Goal: Transaction & Acquisition: Purchase product/service

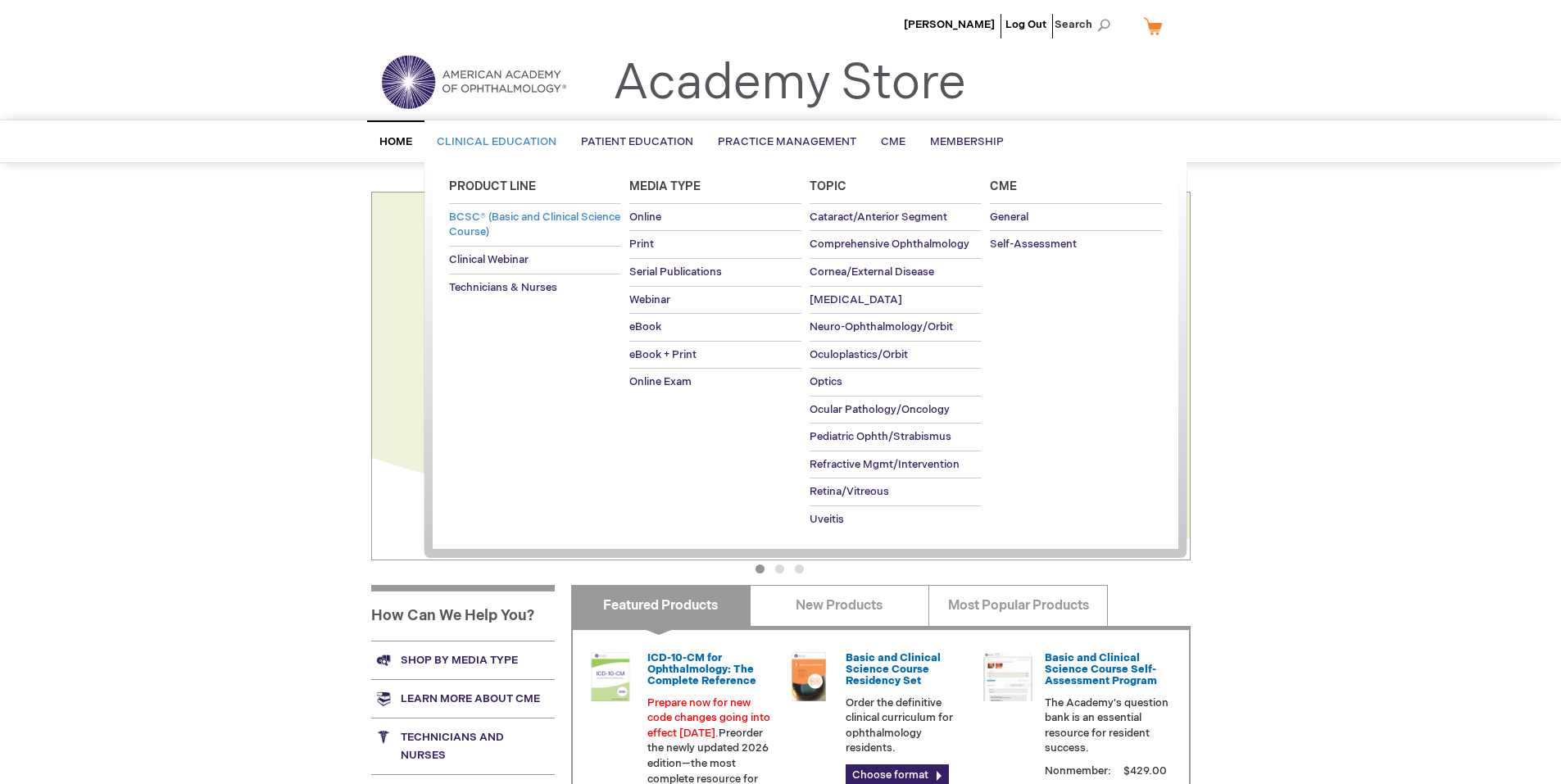
click at [474, 216] on span "BCSC® (Basic and Clinical Science Course)" at bounding box center [535, 225] width 171 height 29
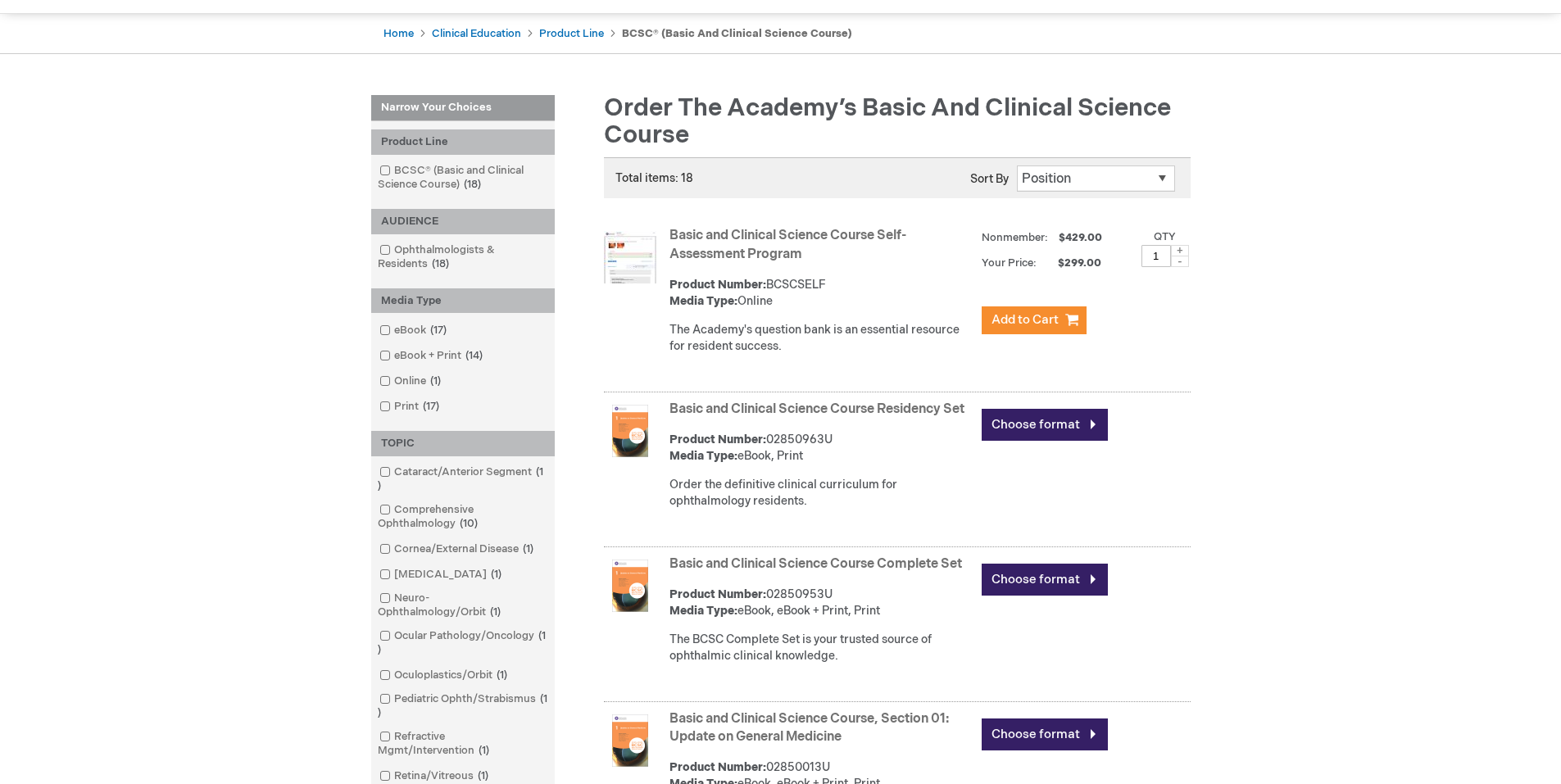
scroll to position [164, 0]
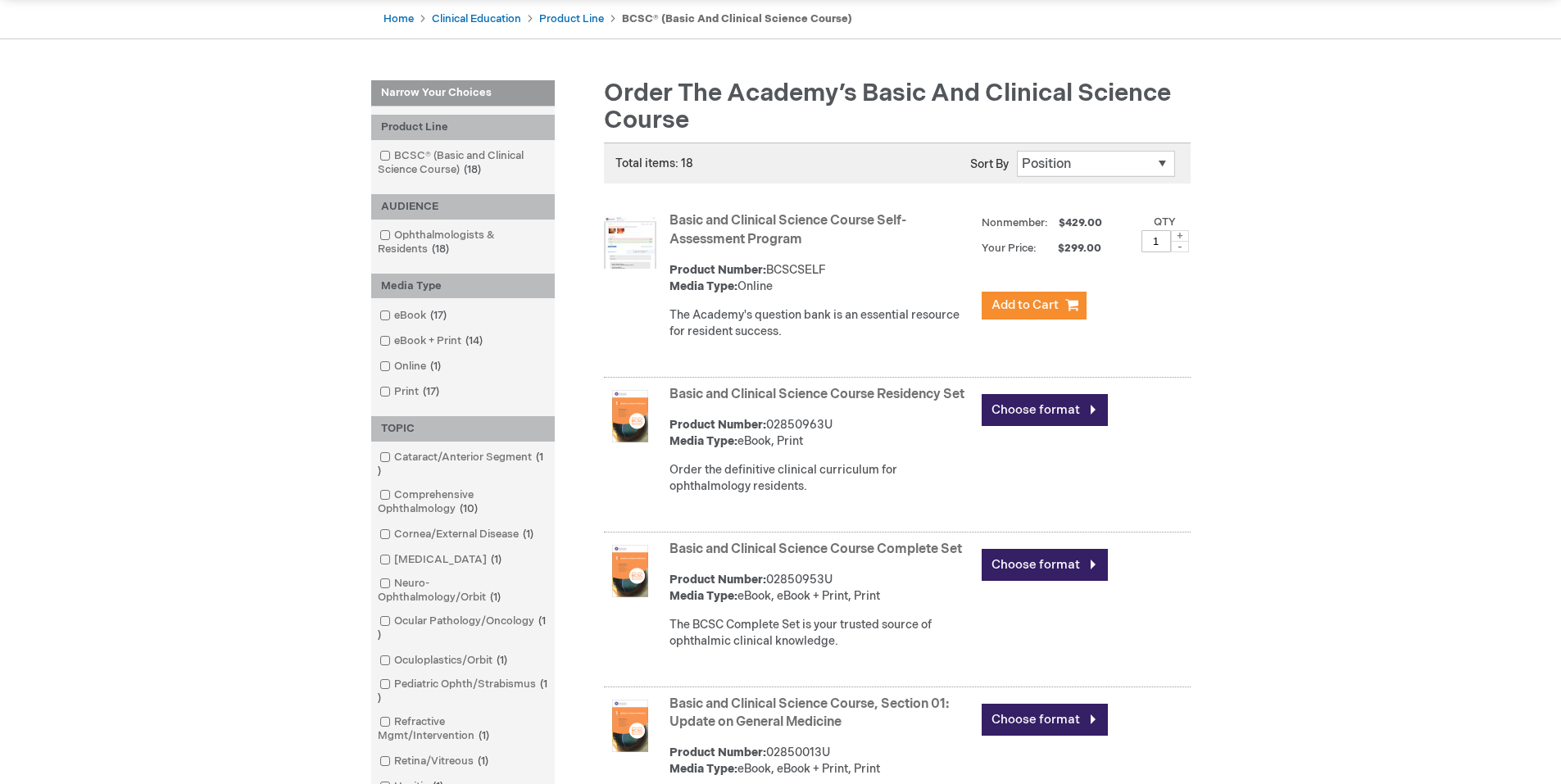
click at [869, 558] on link "Basic and Clinical Science Course Complete Set" at bounding box center [816, 549] width 292 height 16
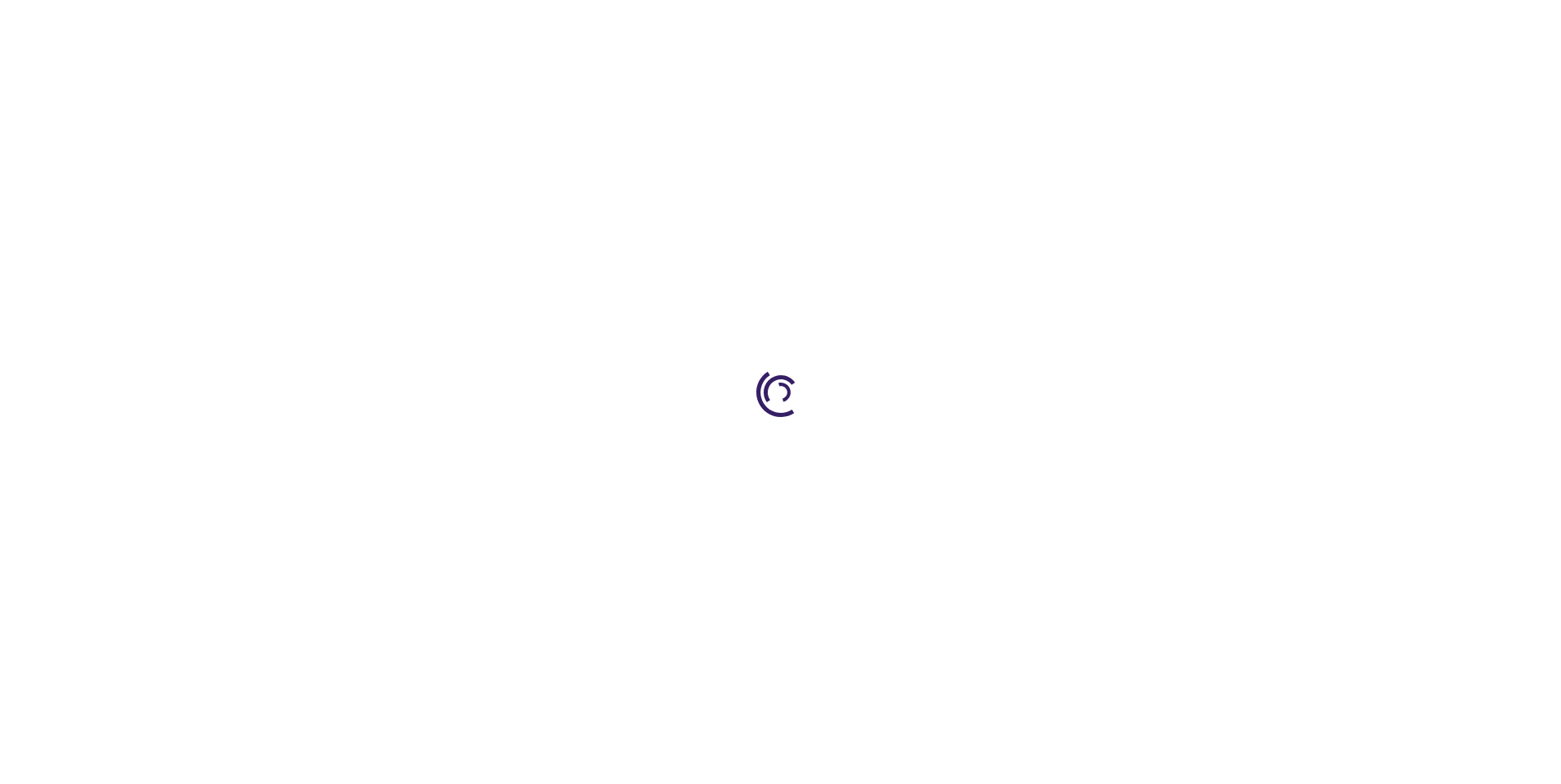
type input "0"
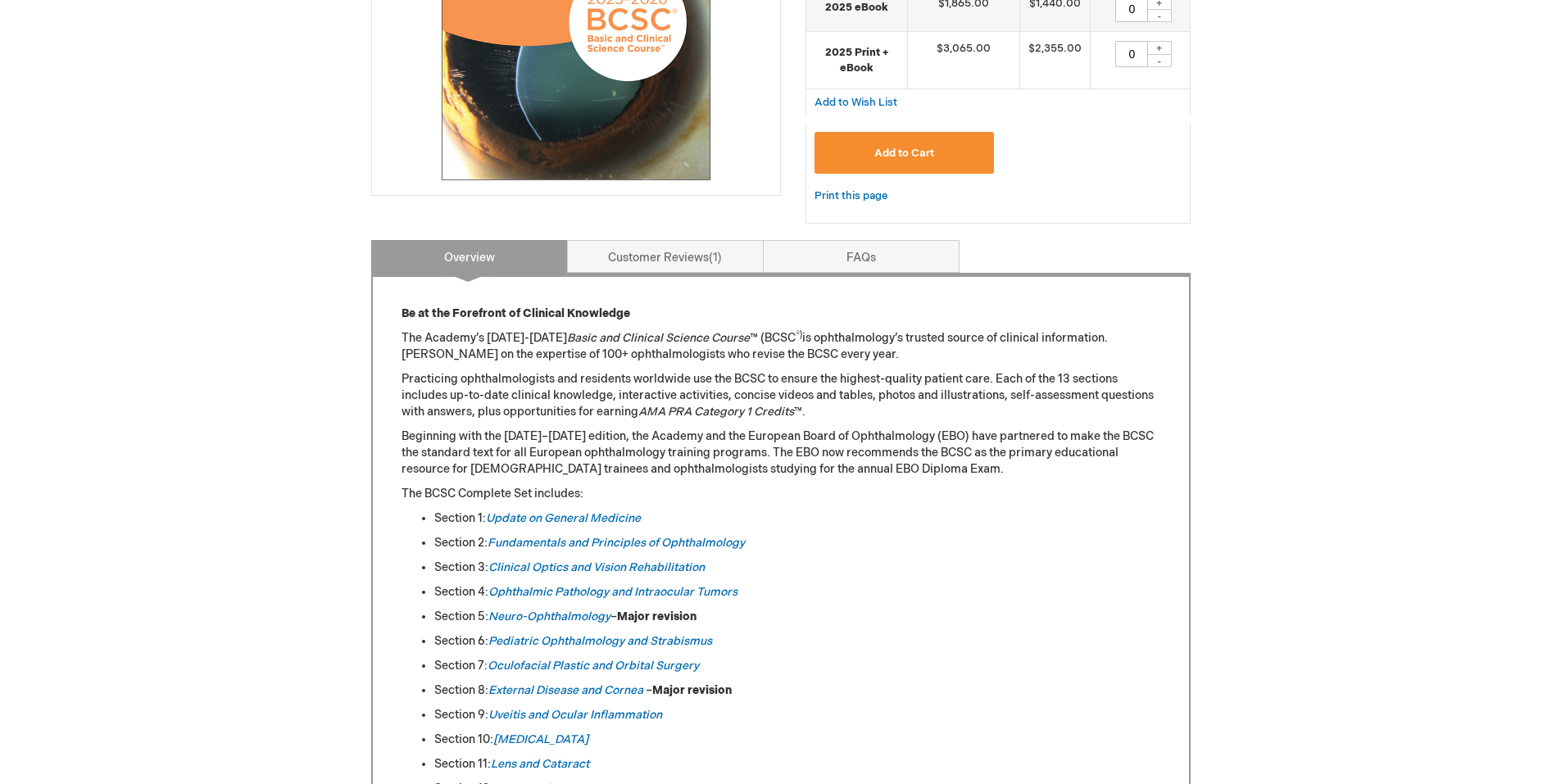
scroll to position [492, 0]
